Goal: Information Seeking & Learning: Check status

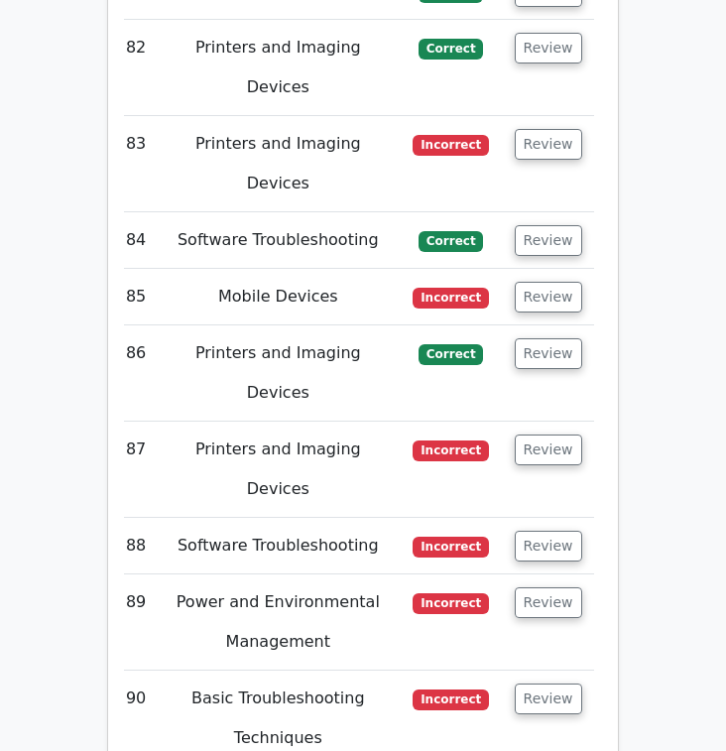
scroll to position [9225, 0]
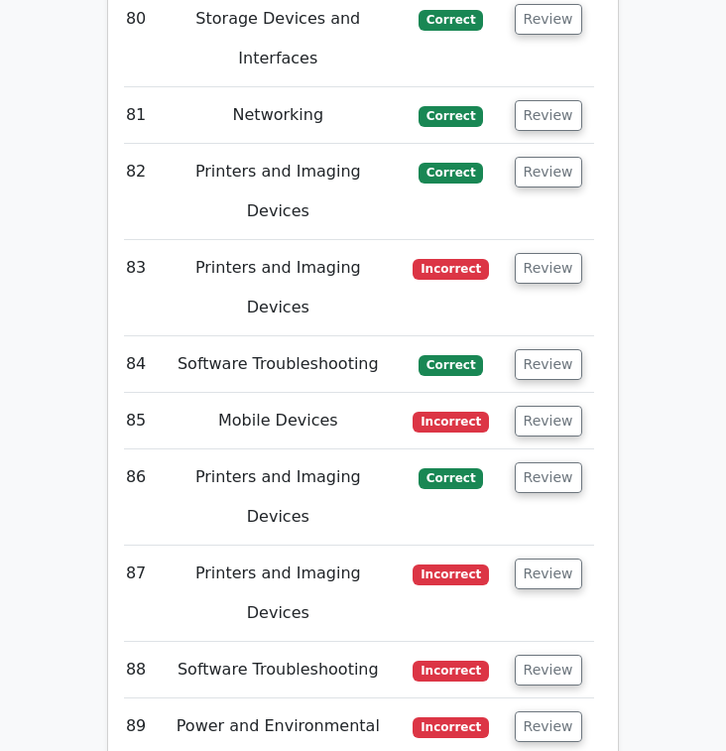
scroll to position [9100, 0]
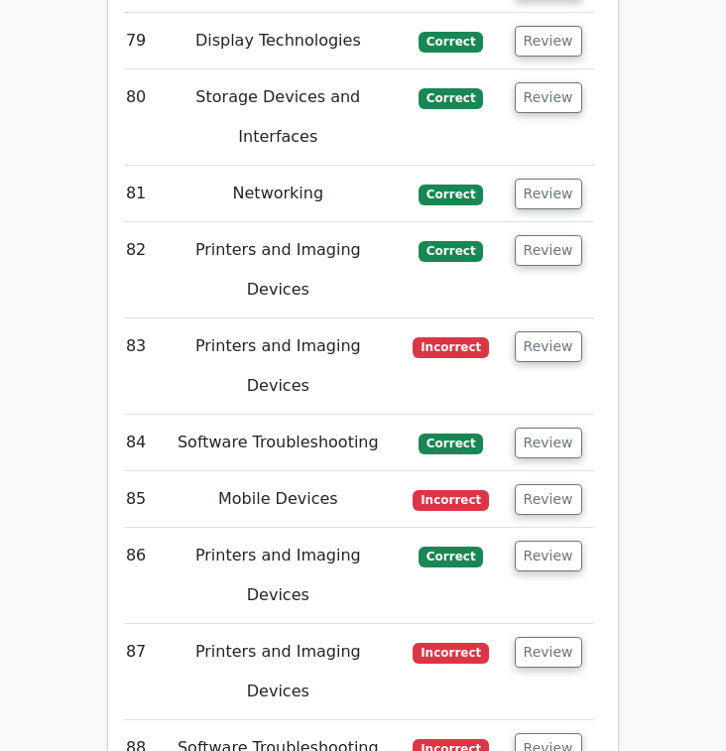
scroll to position [9019, 0]
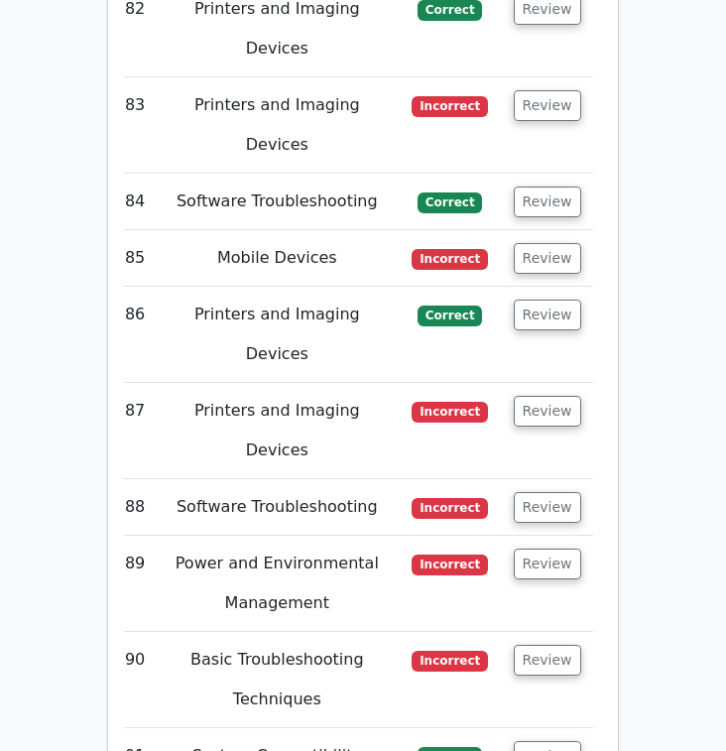
scroll to position [9258, 0]
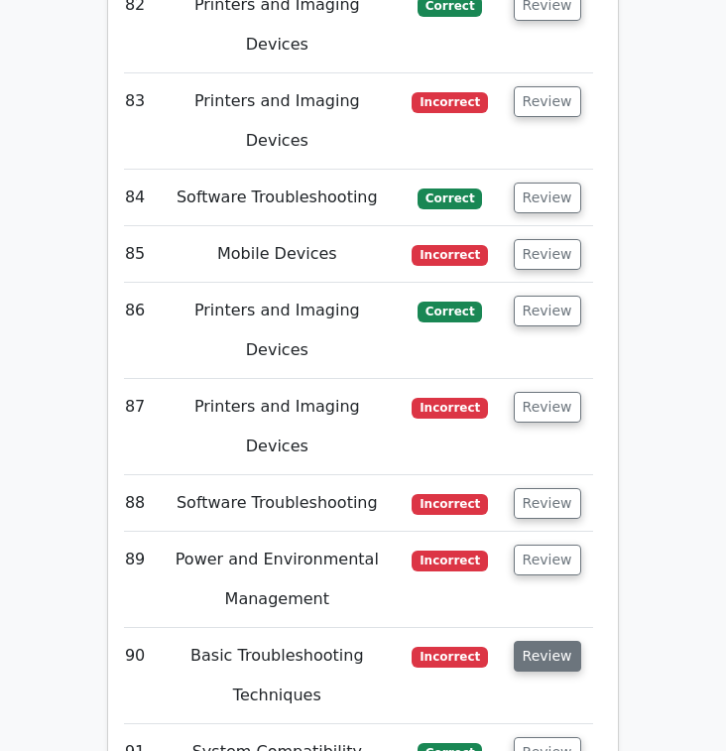
click at [566, 641] on button "Review" at bounding box center [547, 656] width 67 height 31
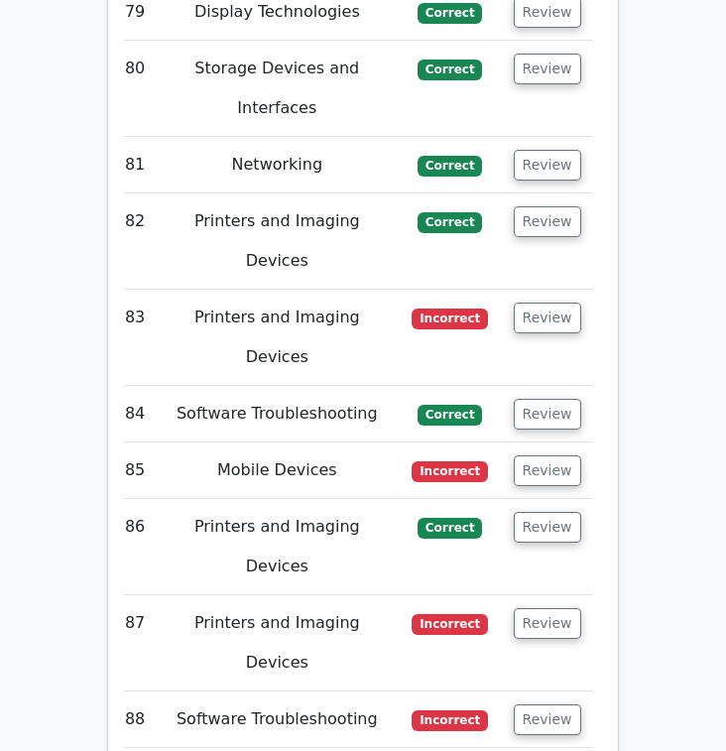
scroll to position [9046, 0]
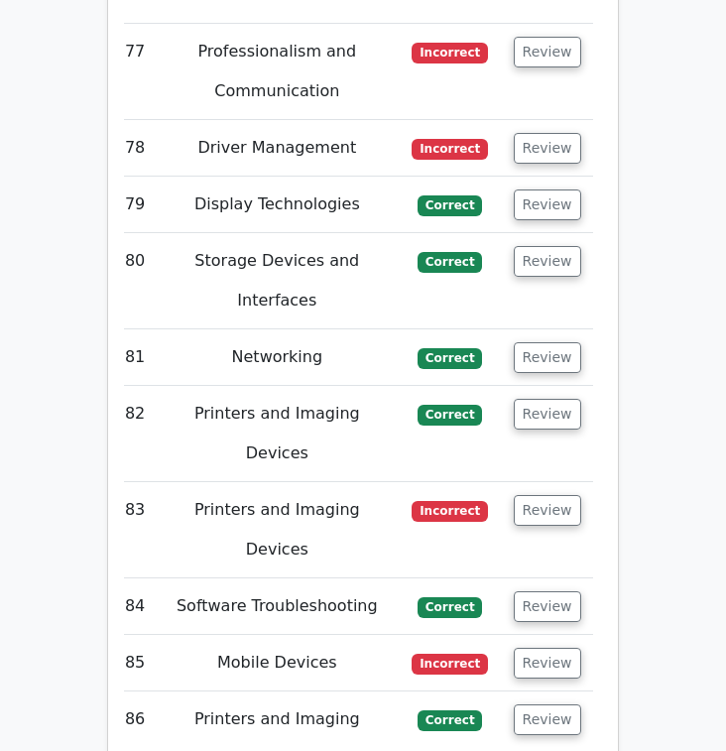
scroll to position [8879, 0]
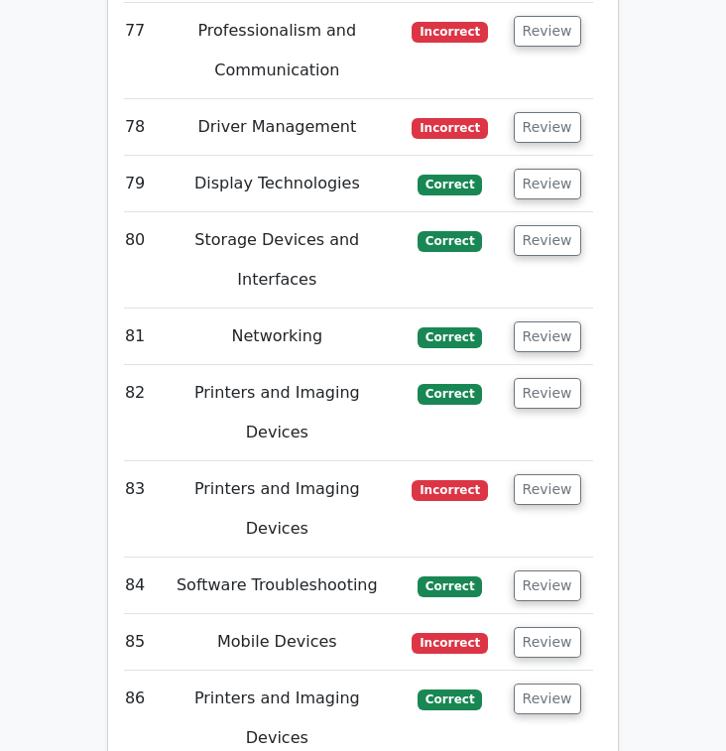
scroll to position [8876, 0]
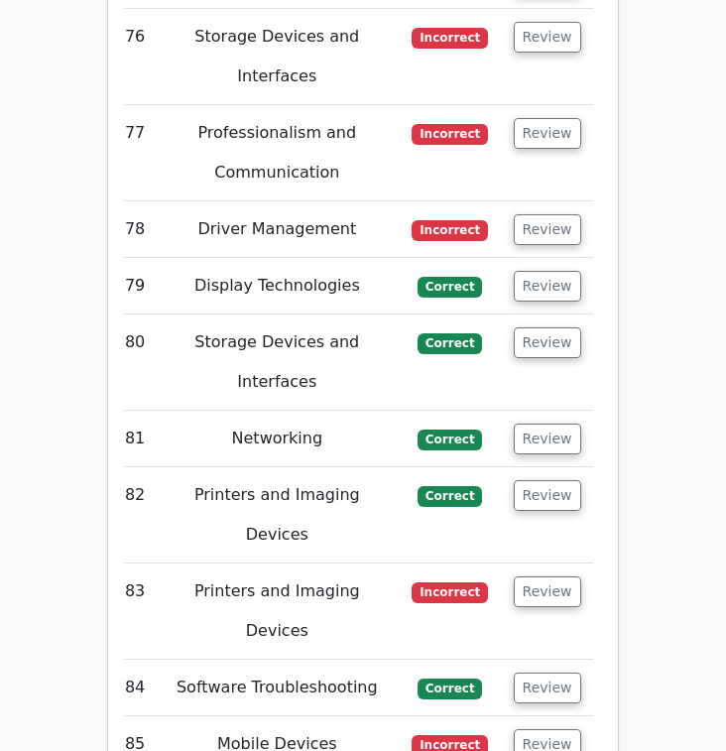
scroll to position [8774, 0]
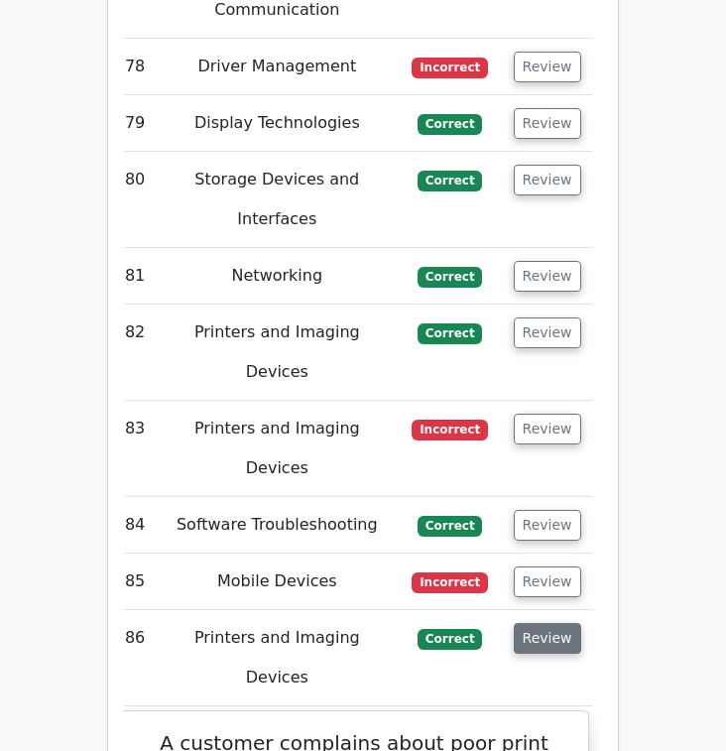
scroll to position [8787, 0]
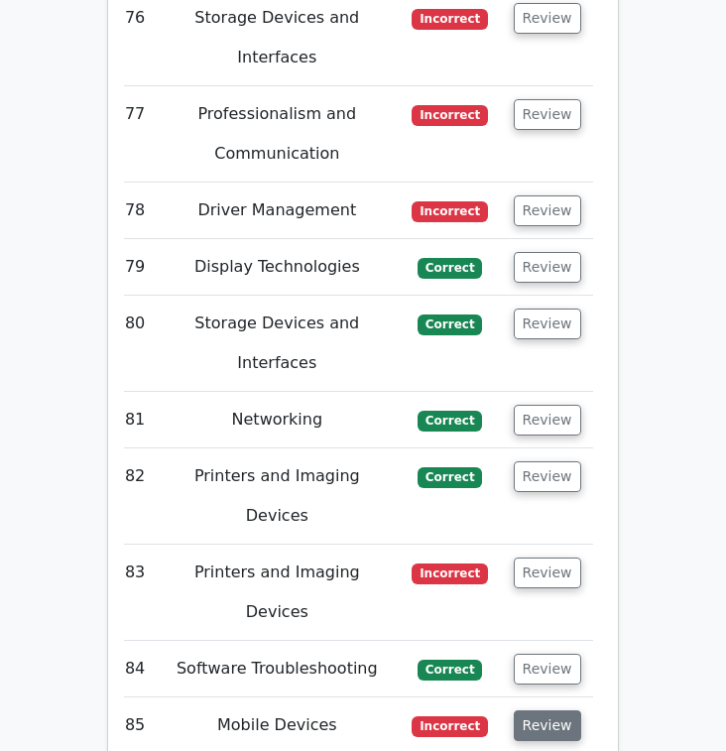
click at [568, 711] on button "Review" at bounding box center [547, 726] width 67 height 31
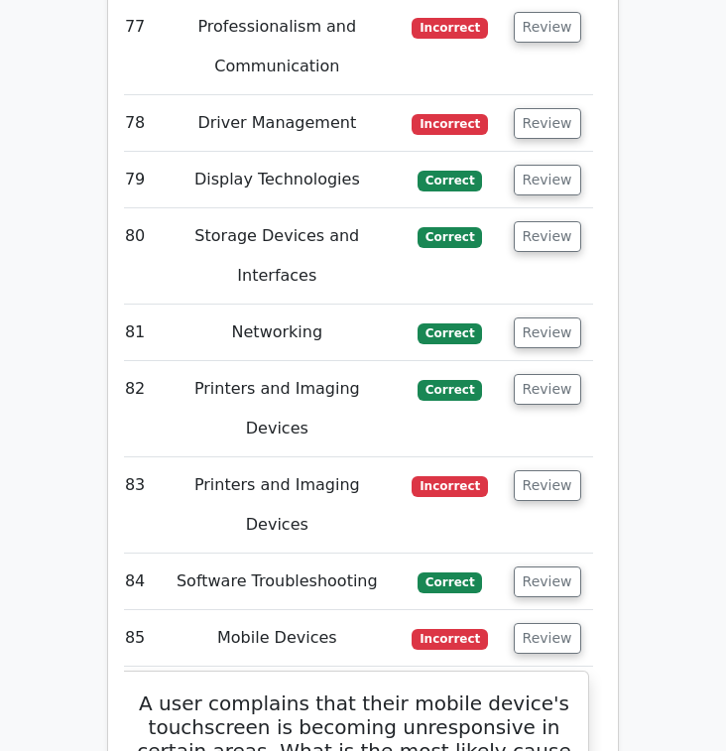
scroll to position [8877, 0]
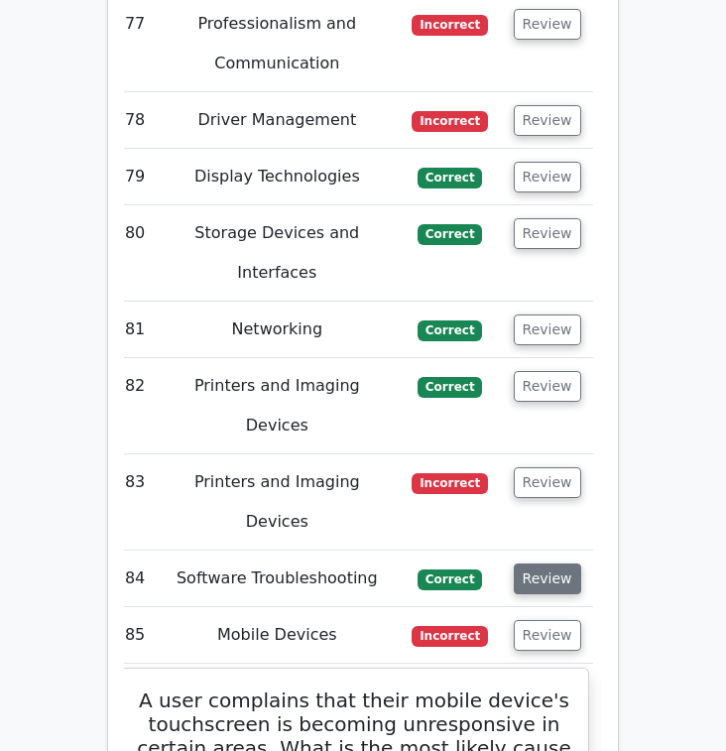
click at [553, 564] on button "Review" at bounding box center [547, 579] width 67 height 31
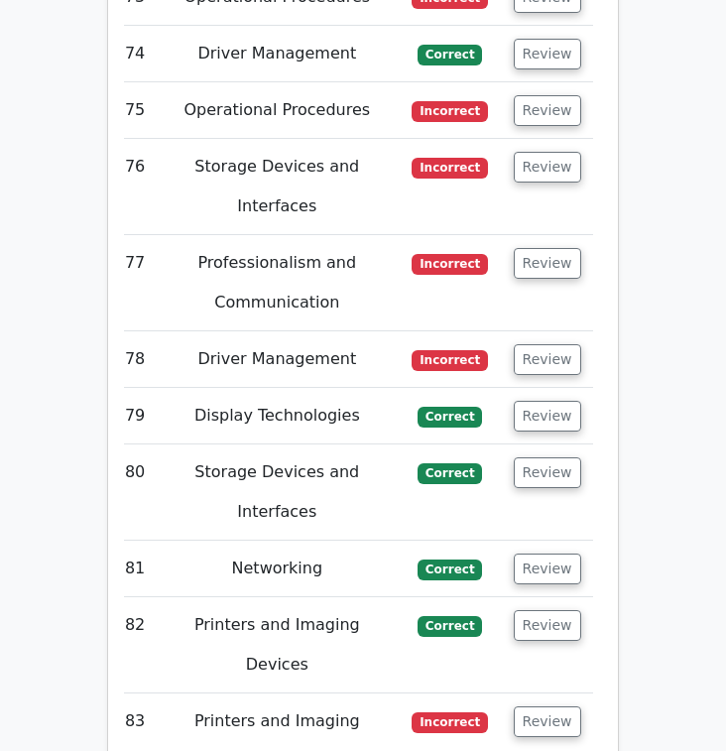
scroll to position [8714, 0]
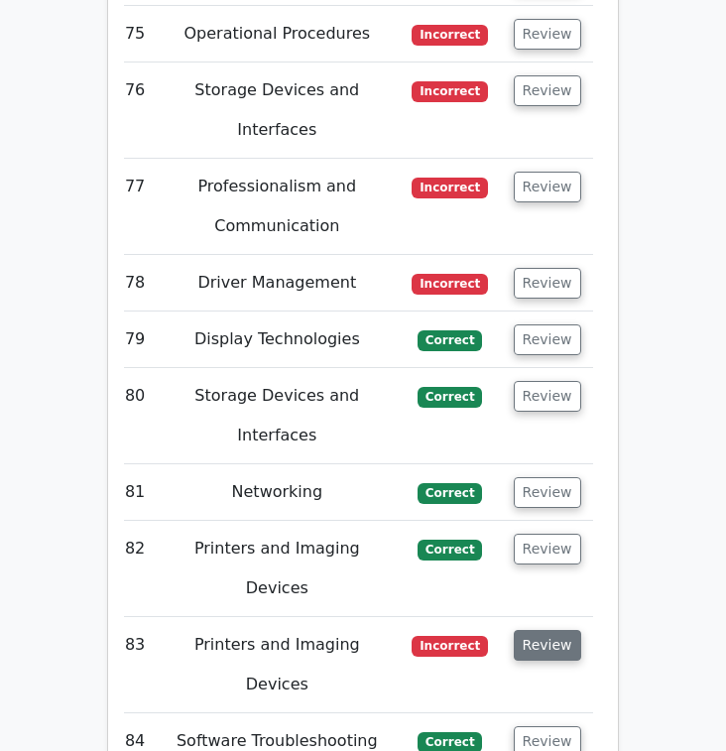
click at [567, 630] on button "Review" at bounding box center [547, 645] width 67 height 31
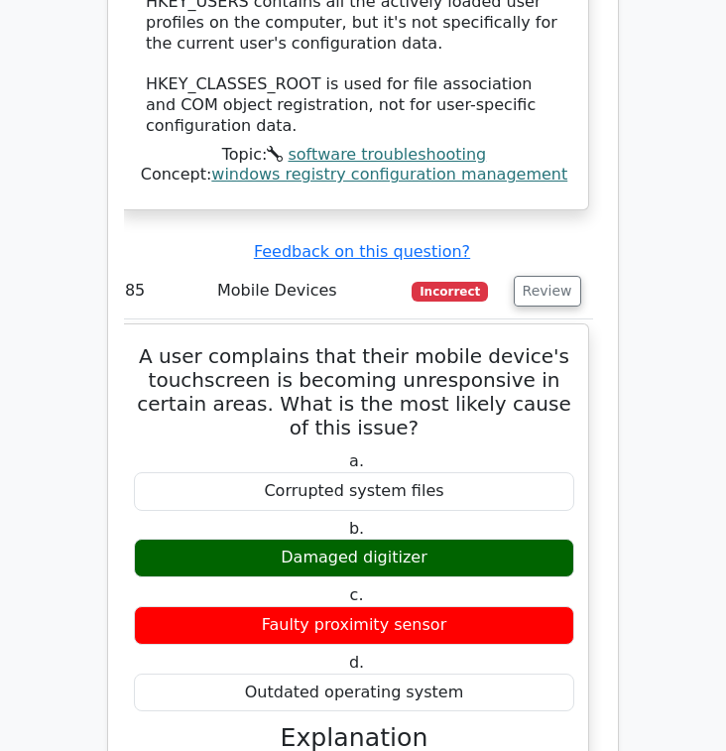
scroll to position [11139, 0]
